Goal: Task Accomplishment & Management: Manage account settings

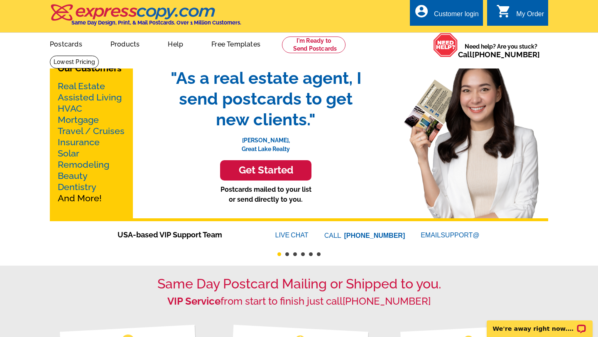
click at [454, 14] on div "Customer login" at bounding box center [456, 16] width 45 height 12
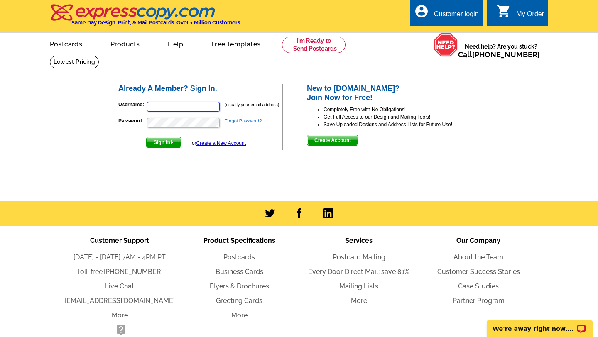
type input "[PERSON_NAME][EMAIL_ADDRESS][DOMAIN_NAME]"
click at [243, 122] on link "Forgot Password?" at bounding box center [243, 120] width 37 height 5
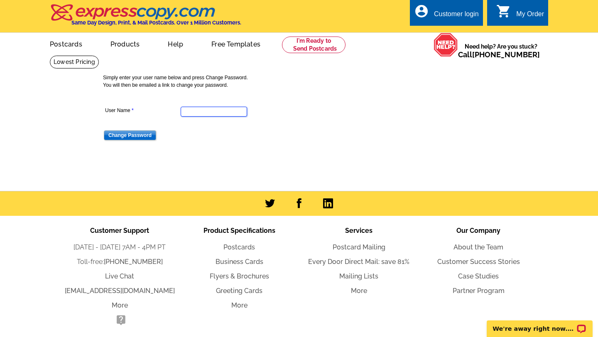
click at [214, 112] on input "User Name" at bounding box center [214, 112] width 66 height 10
type input "chris@metrolouisvillemls.net"
click at [130, 134] on input "Change Password" at bounding box center [130, 135] width 52 height 10
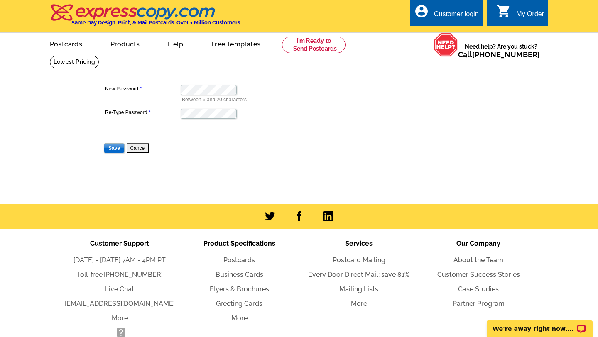
click at [344, 111] on form "New Password Between 6 and 20 characters Re-Type Password Save Cancel" at bounding box center [302, 113] width 399 height 82
click at [116, 148] on input "Save" at bounding box center [114, 148] width 21 height 10
